Goal: Information Seeking & Learning: Understand process/instructions

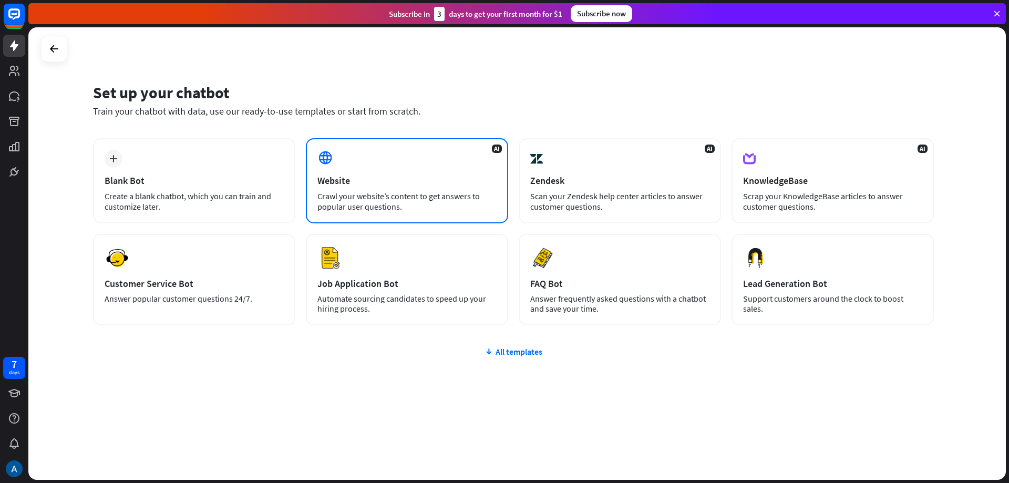
click at [412, 162] on div "AI Website Crawl your website’s content to get answers to popular user question…" at bounding box center [407, 180] width 202 height 85
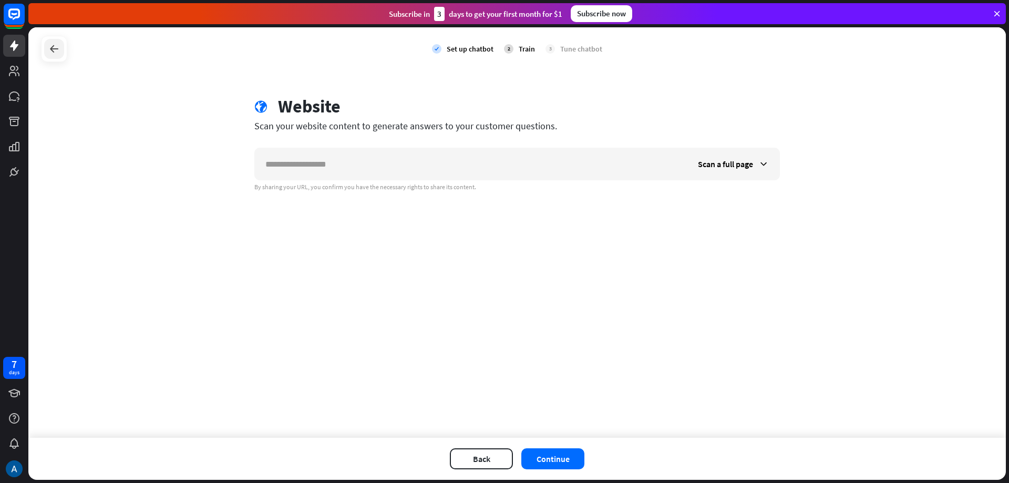
click at [57, 53] on icon at bounding box center [54, 49] width 13 height 13
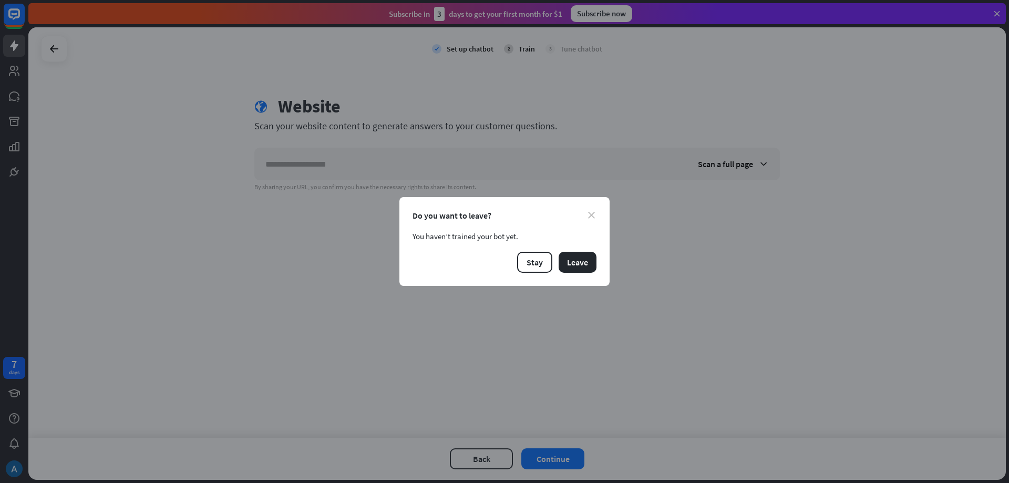
click at [589, 214] on icon "close" at bounding box center [591, 215] width 7 height 7
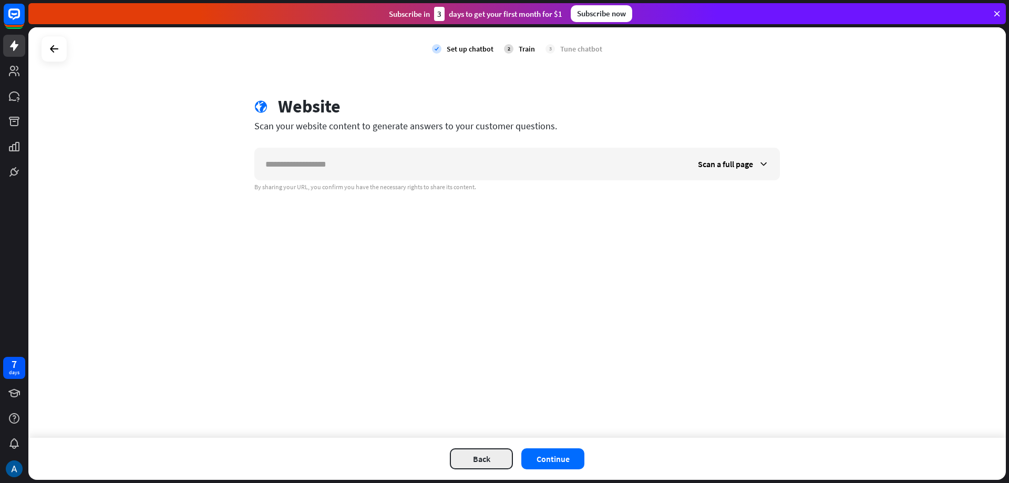
click at [472, 455] on button "Back" at bounding box center [481, 458] width 63 height 21
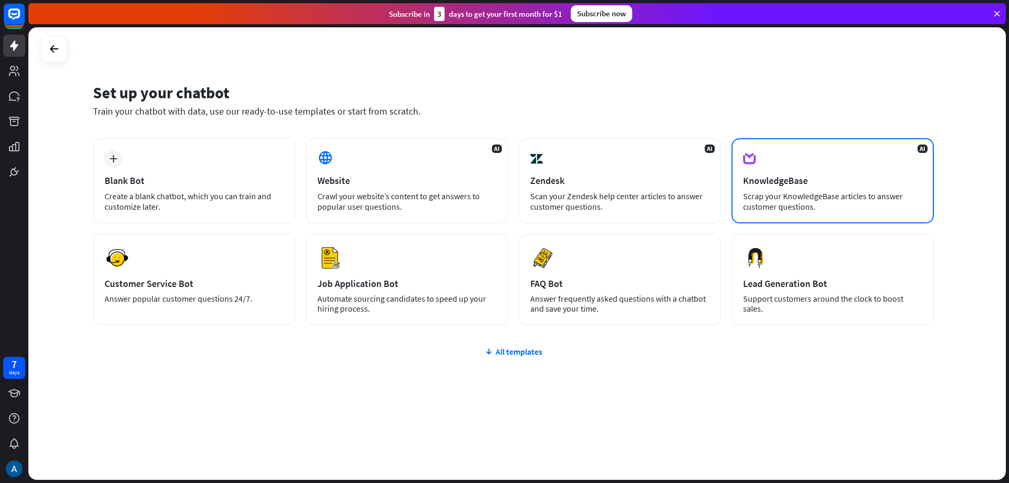
click at [788, 163] on div "AI KnowledgeBase Scrap your KnowledgeBase articles to answer customer questions." at bounding box center [833, 180] width 202 height 85
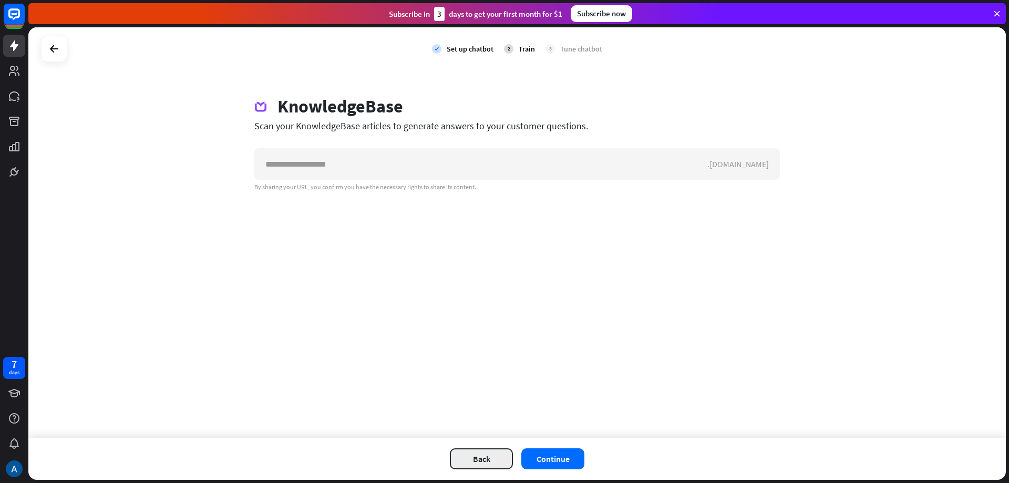
click at [476, 459] on button "Back" at bounding box center [481, 458] width 63 height 21
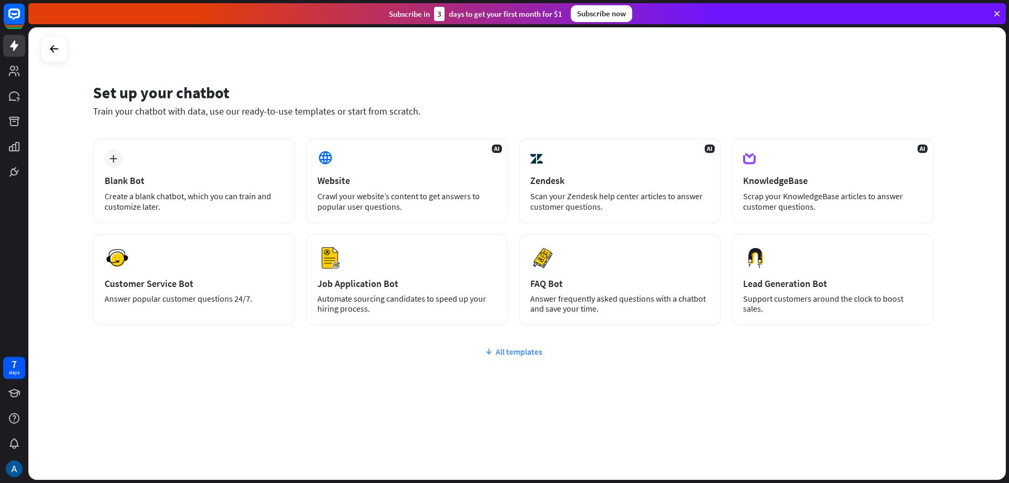
click at [491, 350] on icon at bounding box center [489, 351] width 8 height 11
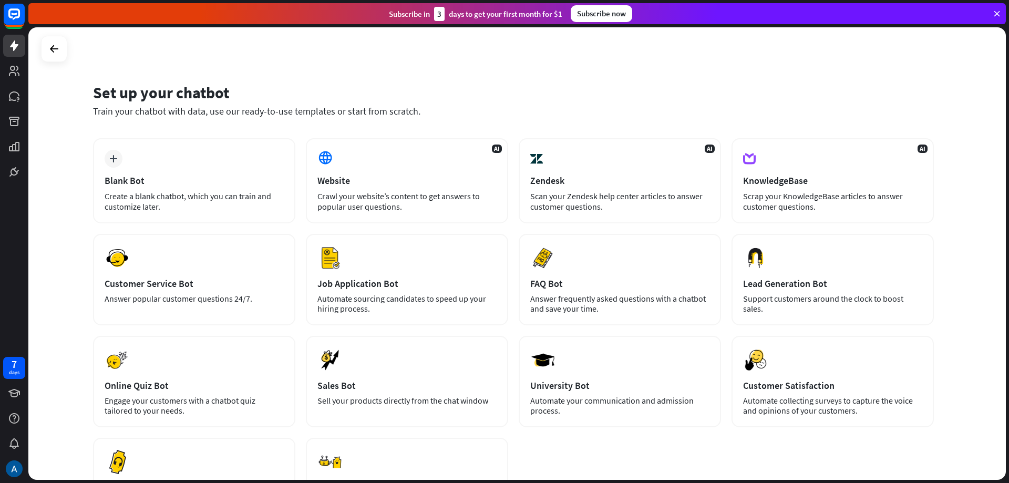
click at [995, 12] on icon at bounding box center [996, 13] width 9 height 9
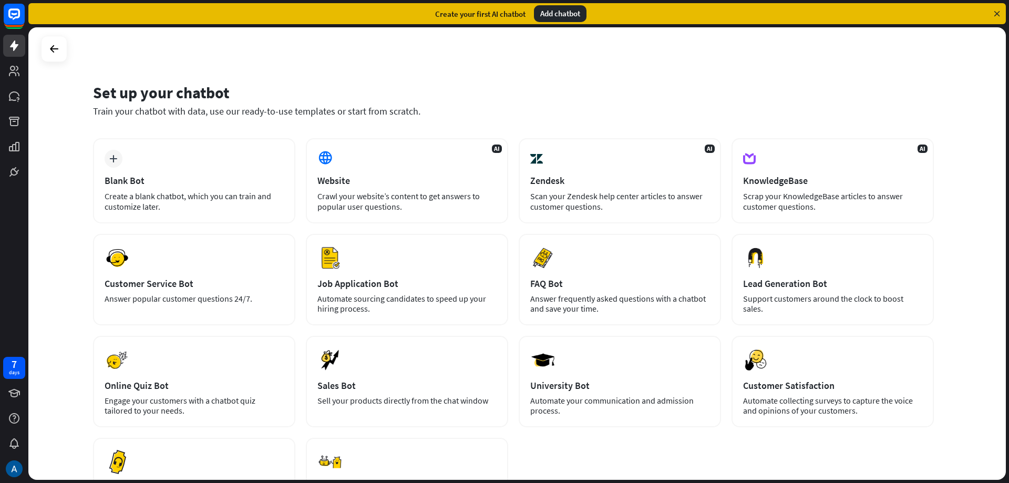
click at [998, 13] on icon at bounding box center [996, 13] width 9 height 9
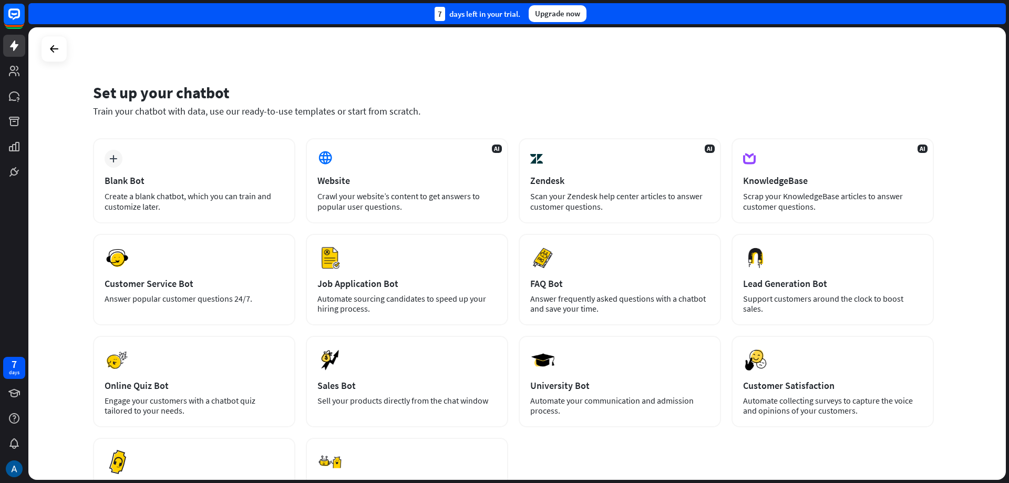
click at [991, 12] on div "7 days left in your trial. Upgrade now" at bounding box center [517, 13] width 978 height 21
click at [883, 11] on div "7 days left in your trial. Upgrade now" at bounding box center [517, 13] width 978 height 21
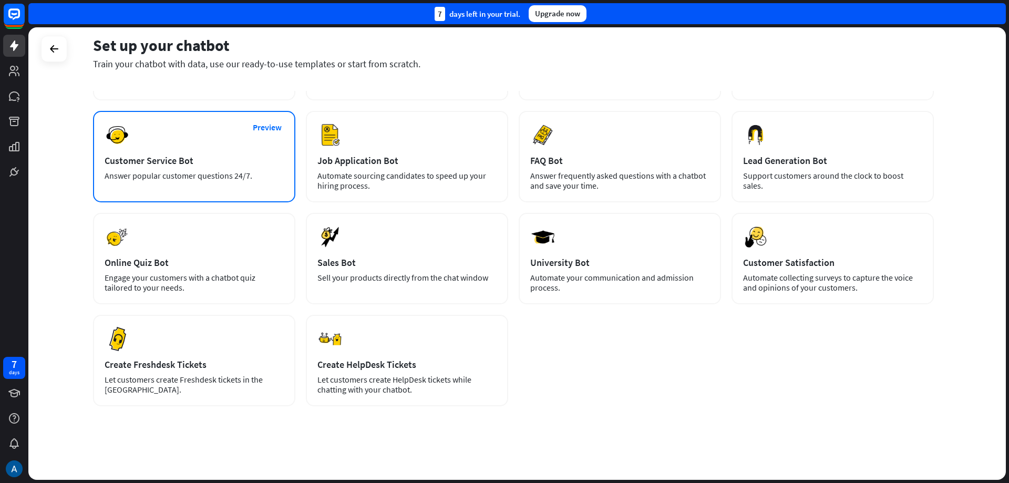
click at [197, 150] on div "Preview Customer Service Bot Answer popular customer questions 24/7." at bounding box center [194, 156] width 202 height 91
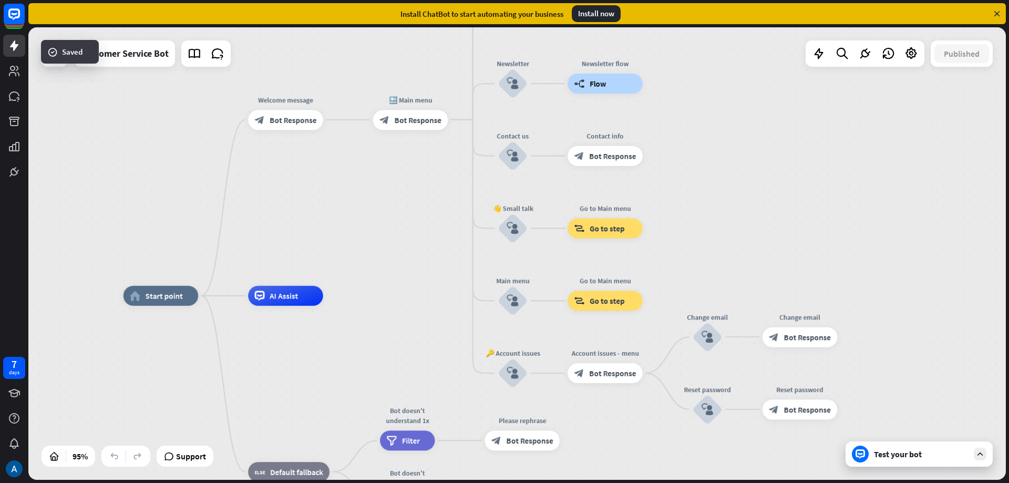
drag, startPoint x: 470, startPoint y: 176, endPoint x: 353, endPoint y: 221, distance: 126.3
click at [353, 224] on div "home_2 Start point Welcome message block_bot_response Bot Response 🔙 Main menu …" at bounding box center [517, 253] width 978 height 453
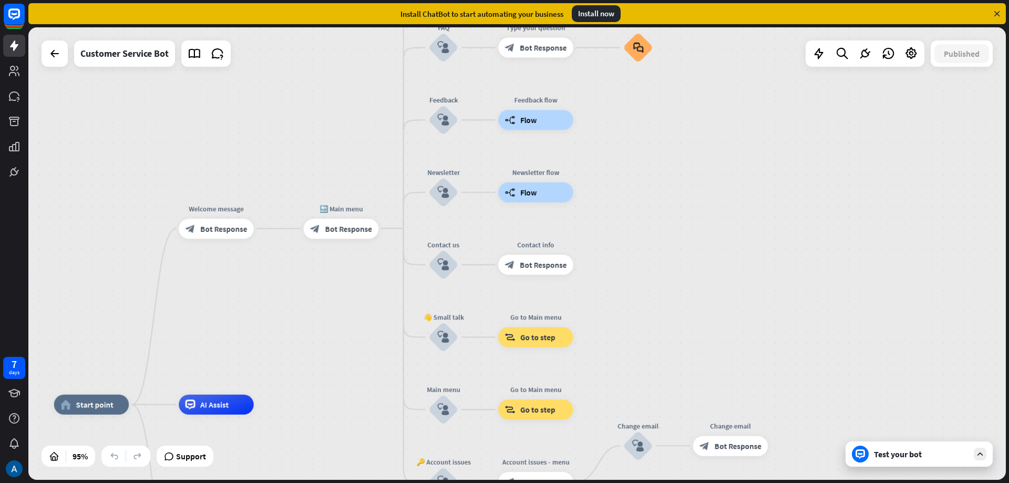
drag, startPoint x: 395, startPoint y: 179, endPoint x: 330, endPoint y: 286, distance: 124.8
click at [330, 286] on div "home_2 Start point Welcome message block_bot_response Bot Response 🔙 Main menu …" at bounding box center [517, 253] width 978 height 453
click at [688, 194] on div "home_2 Start point Welcome message block_bot_response Bot Response 🔙 Main menu …" at bounding box center [517, 253] width 978 height 453
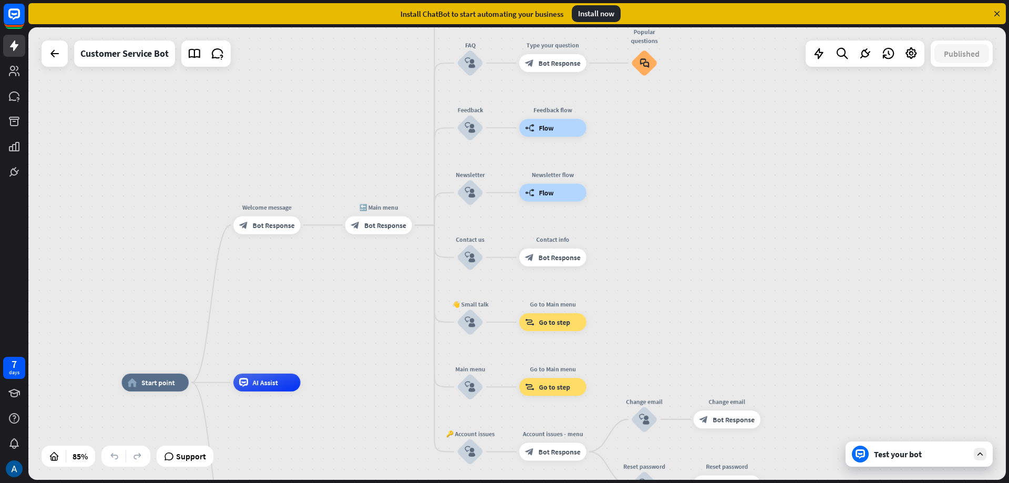
drag, startPoint x: 644, startPoint y: 258, endPoint x: 682, endPoint y: 63, distance: 198.8
click at [682, 63] on div "home_2 Start point Welcome message block_bot_response Bot Response 🔙 Main menu …" at bounding box center [517, 253] width 978 height 453
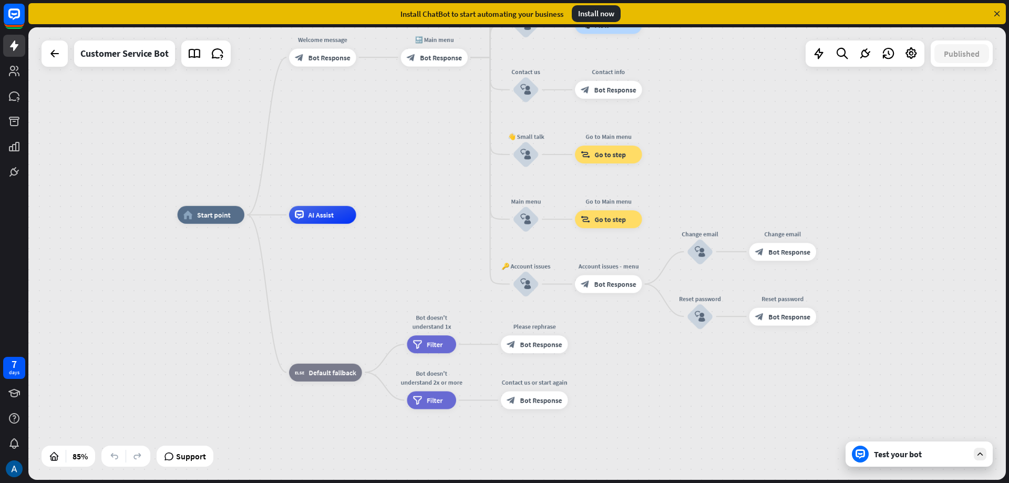
drag, startPoint x: 358, startPoint y: 317, endPoint x: 407, endPoint y: 171, distance: 154.4
click at [407, 171] on div "home_2 Start point Welcome message block_bot_response Bot Response 🔙 Main menu …" at bounding box center [517, 253] width 978 height 453
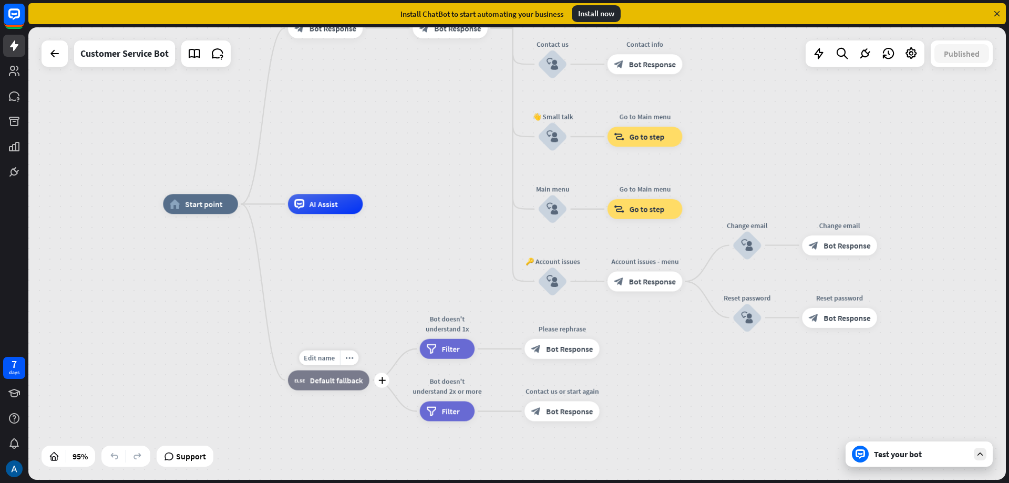
click at [344, 384] on span "Default fallback" at bounding box center [336, 380] width 53 height 10
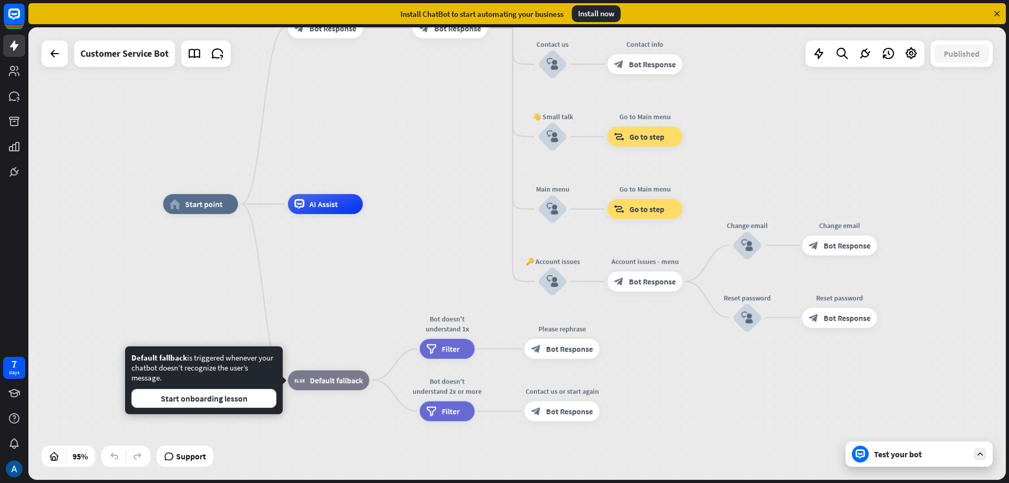
click at [390, 309] on div "home_2 Start point Welcome message block_bot_response Bot Response 🔙 Main menu …" at bounding box center [627, 419] width 929 height 430
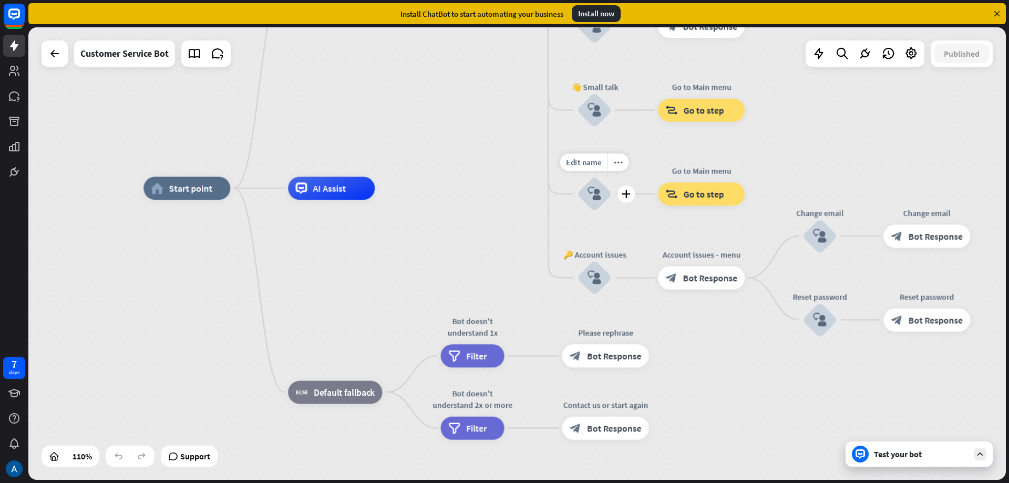
click at [596, 192] on icon "block_user_input" at bounding box center [595, 194] width 14 height 14
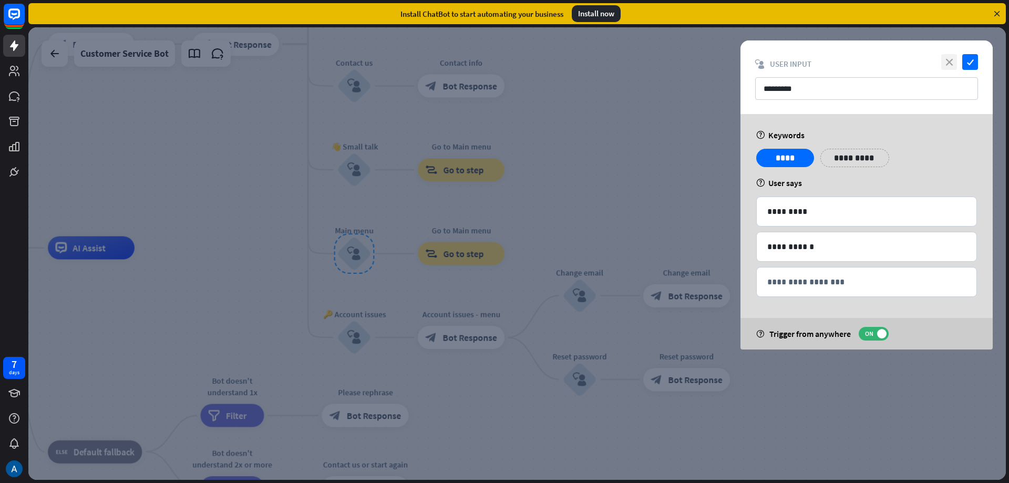
click at [952, 59] on icon "close" at bounding box center [949, 62] width 16 height 16
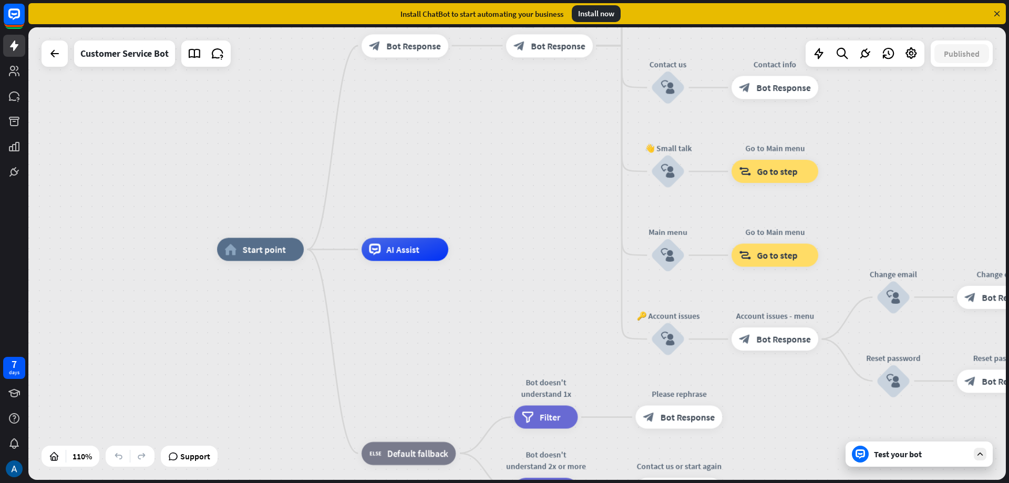
drag, startPoint x: 201, startPoint y: 265, endPoint x: 494, endPoint y: 264, distance: 292.3
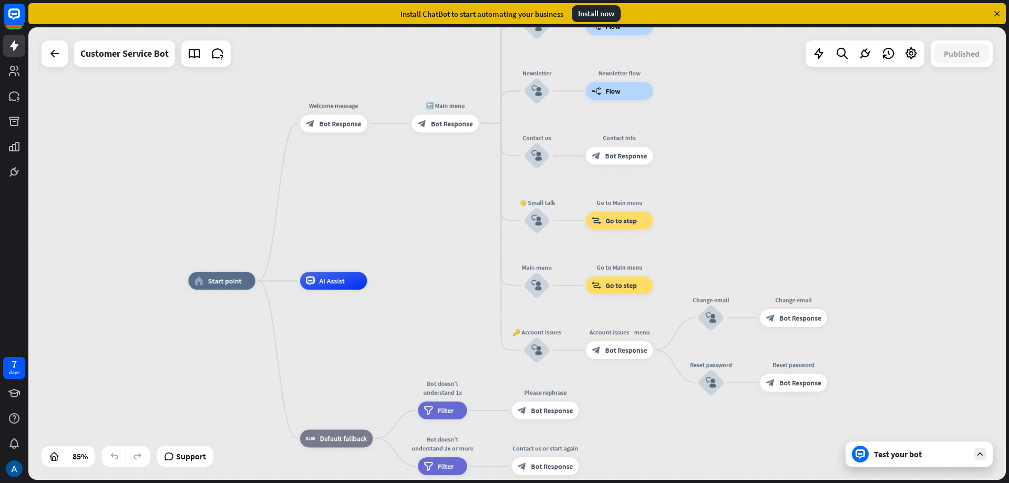
drag, startPoint x: 285, startPoint y: 147, endPoint x: 245, endPoint y: 163, distance: 43.1
click at [245, 163] on div "home_2 Start point Welcome message block_bot_response Bot Response 🔙 Main menu …" at bounding box center [517, 253] width 978 height 453
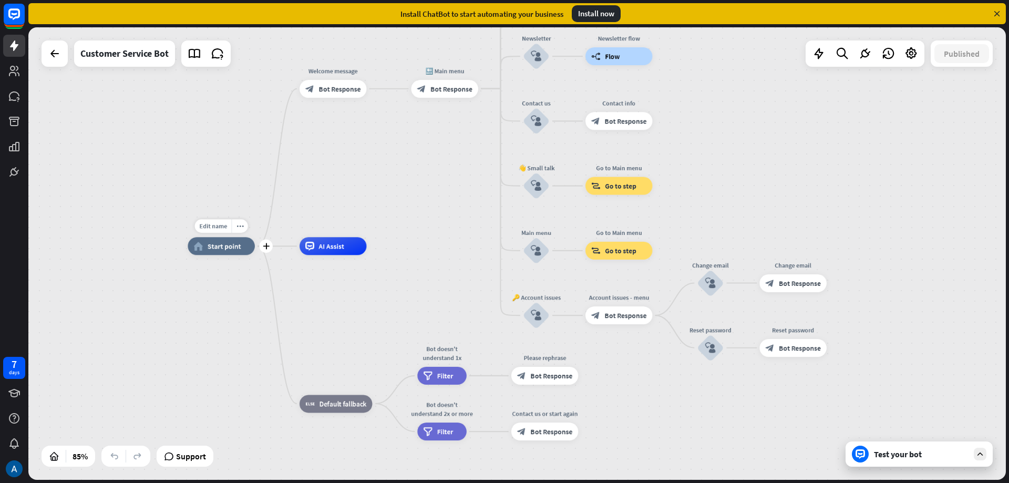
click at [219, 248] on span "Start point" at bounding box center [225, 246] width 34 height 9
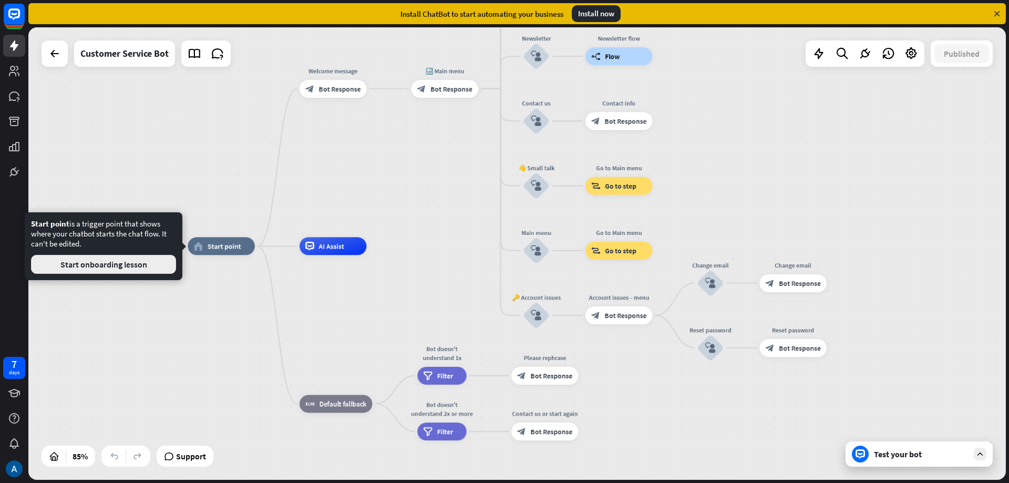
drag, startPoint x: 129, startPoint y: 271, endPoint x: 101, endPoint y: 268, distance: 28.6
click at [101, 268] on button "Start onboarding lesson" at bounding box center [103, 264] width 145 height 19
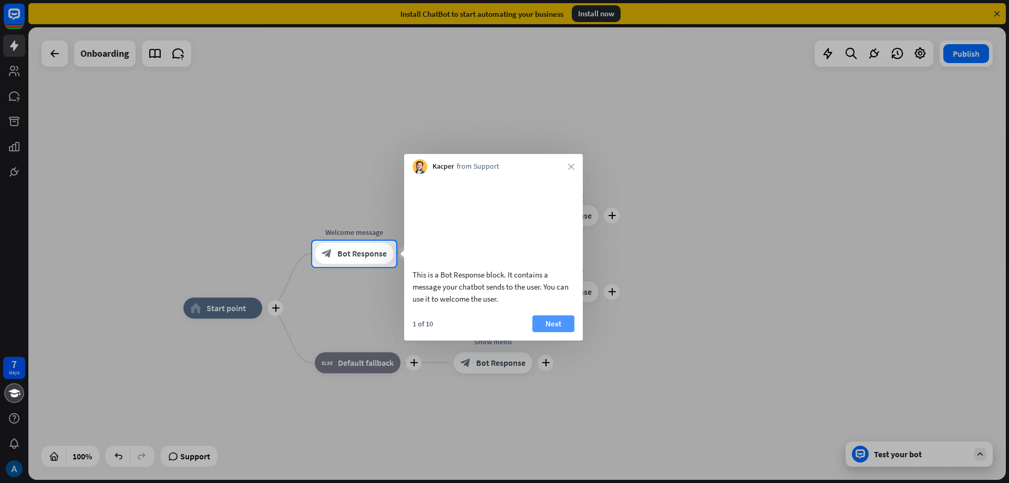
click at [558, 332] on button "Next" at bounding box center [553, 323] width 42 height 17
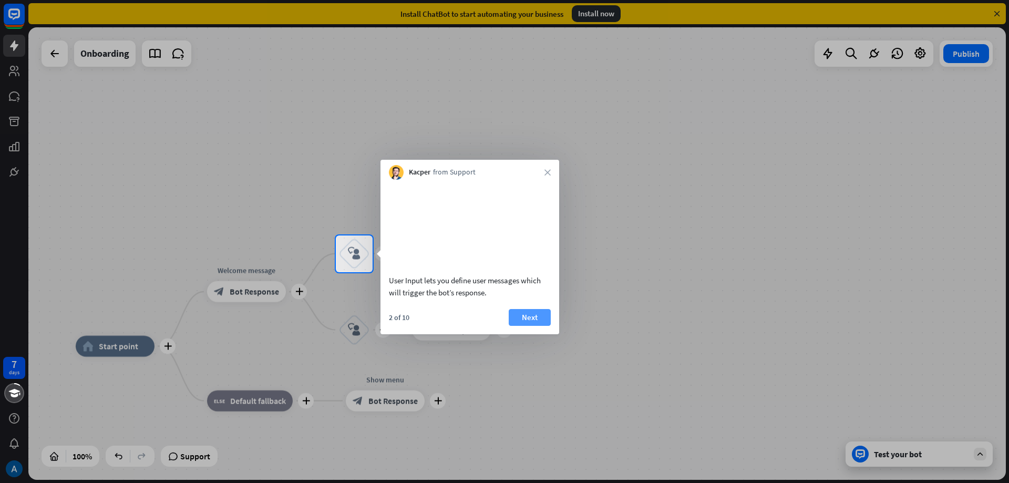
click at [526, 326] on button "Next" at bounding box center [530, 317] width 42 height 17
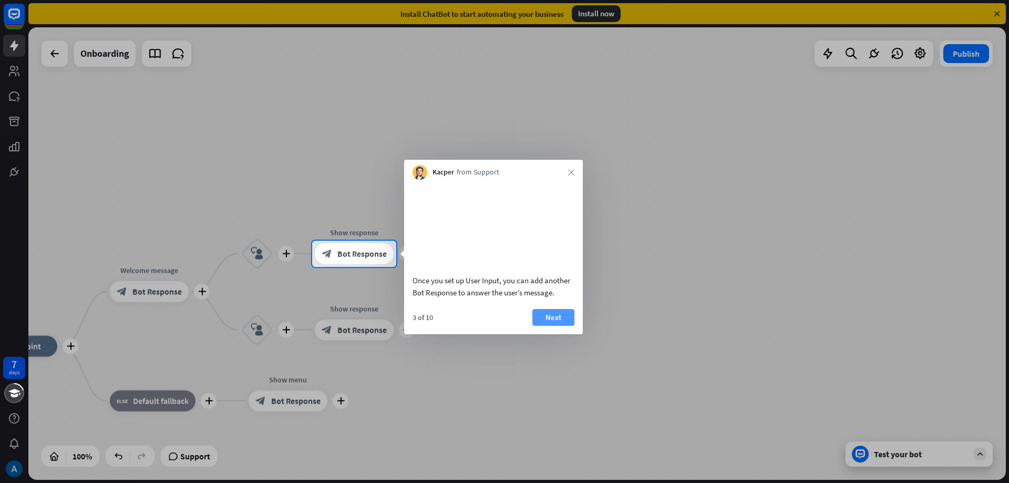
click at [543, 326] on button "Next" at bounding box center [553, 317] width 42 height 17
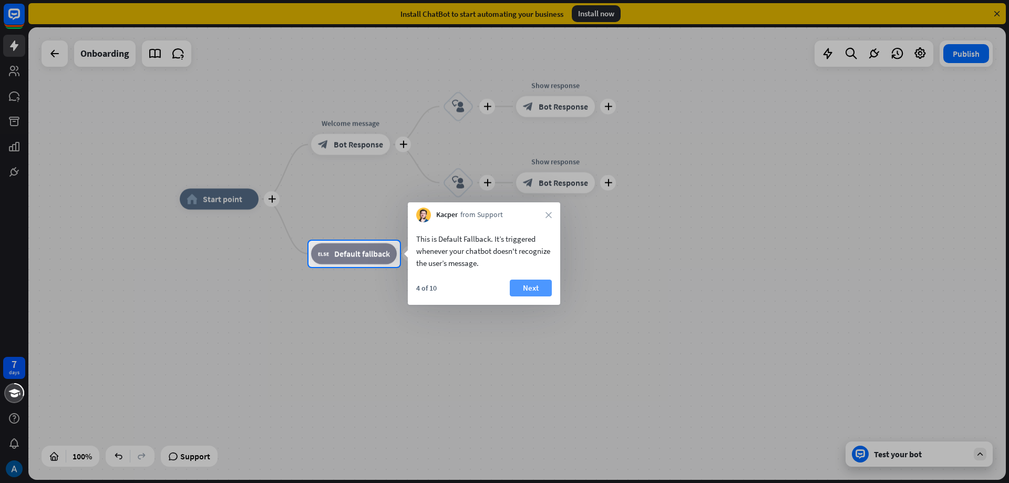
click at [532, 288] on button "Next" at bounding box center [531, 288] width 42 height 17
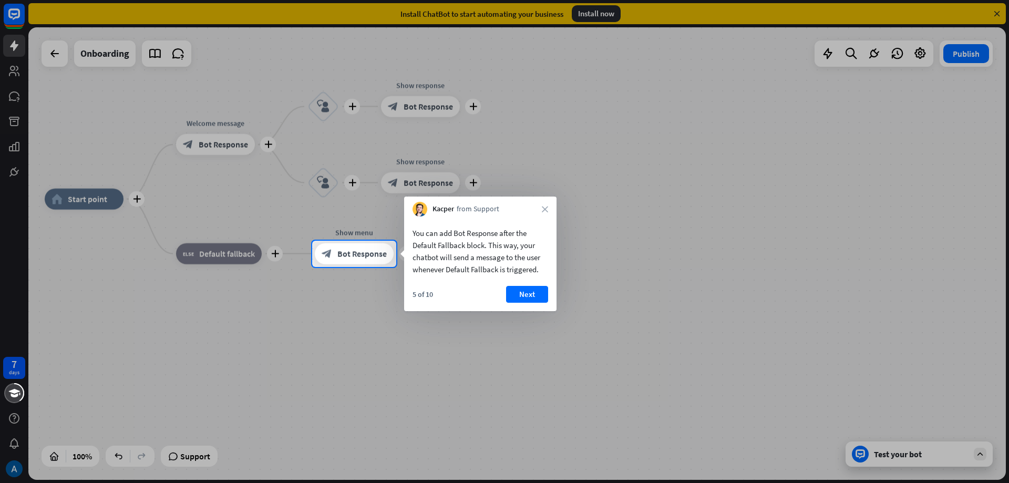
click at [532, 288] on button "Next" at bounding box center [527, 294] width 42 height 17
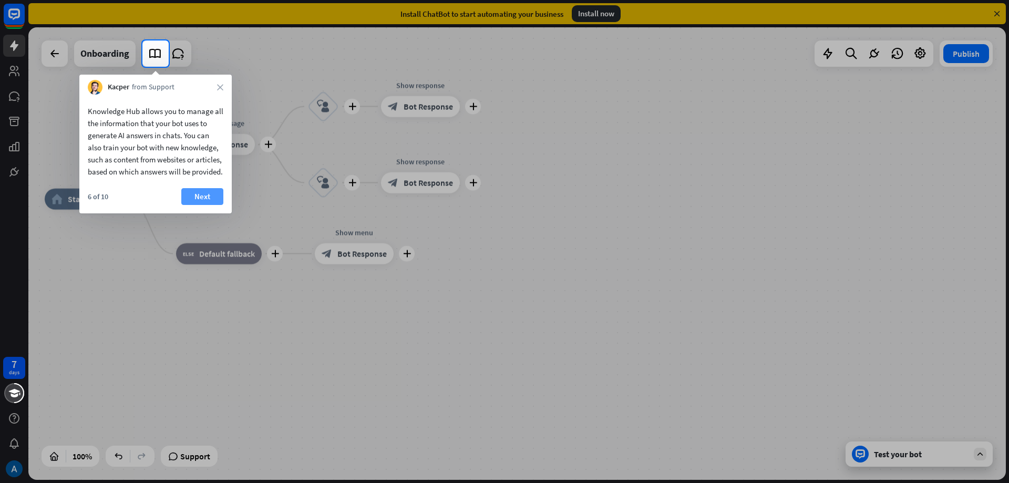
click at [200, 205] on button "Next" at bounding box center [202, 196] width 42 height 17
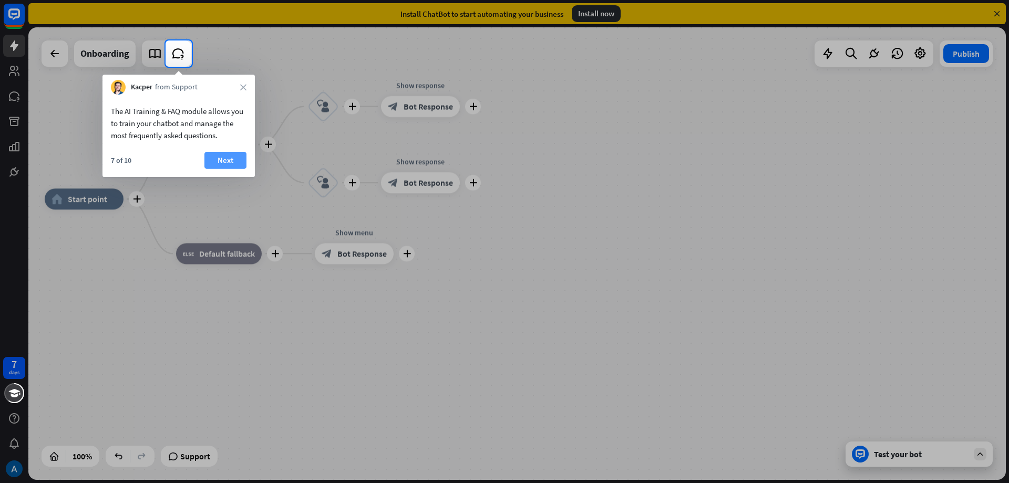
click at [230, 165] on button "Next" at bounding box center [225, 160] width 42 height 17
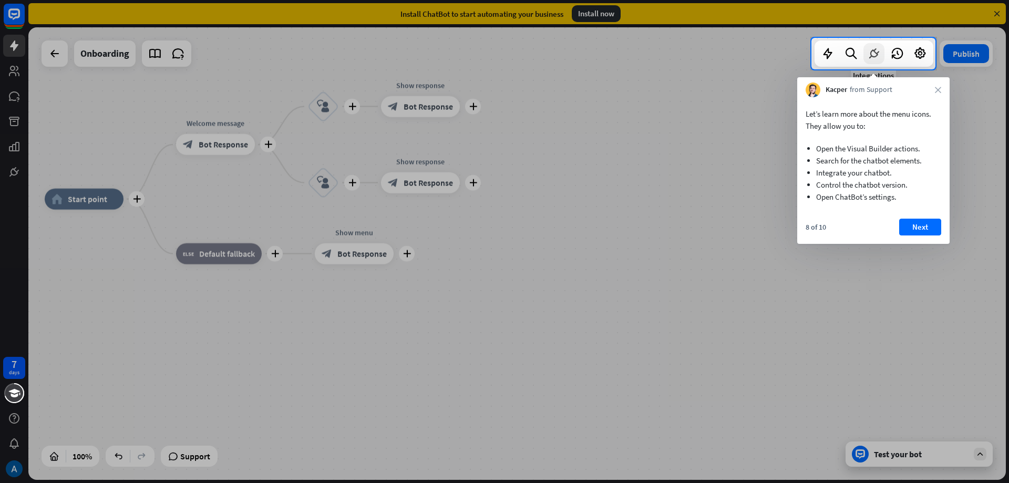
click at [873, 53] on icon at bounding box center [874, 54] width 14 height 14
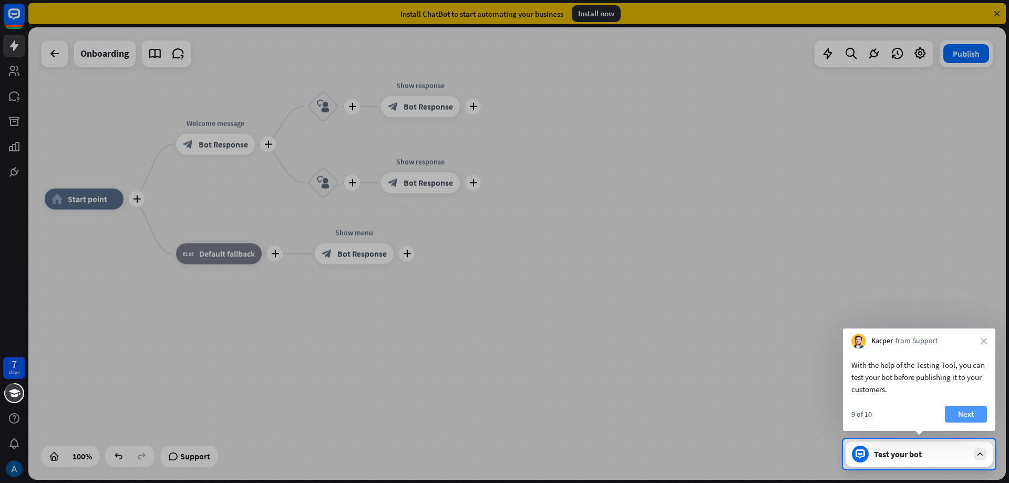
click at [974, 416] on button "Next" at bounding box center [966, 414] width 42 height 17
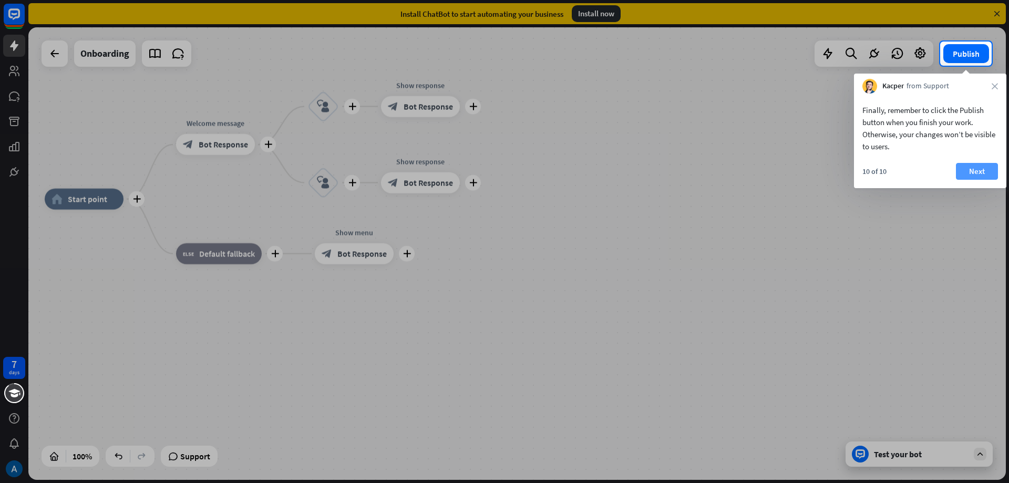
click at [978, 172] on button "Next" at bounding box center [977, 171] width 42 height 17
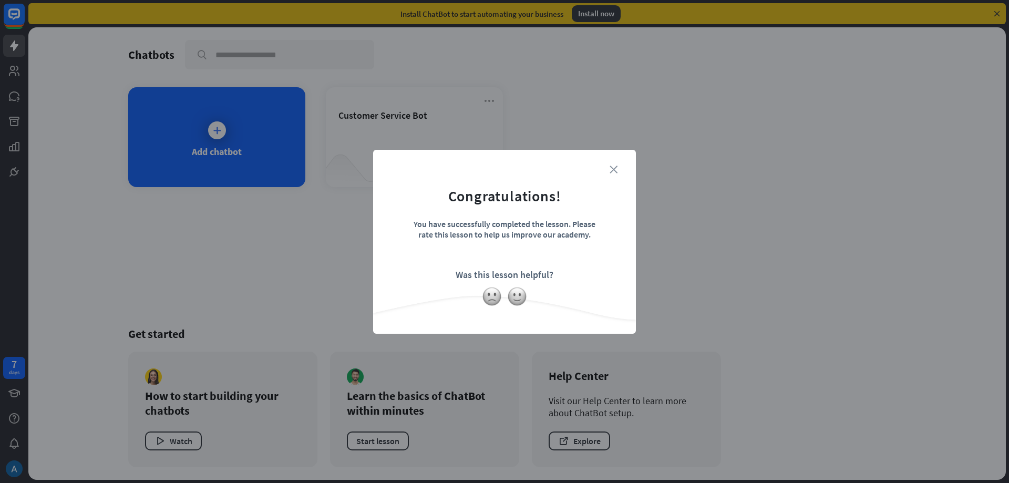
click at [614, 166] on icon "close" at bounding box center [614, 170] width 8 height 8
